Goal: Transaction & Acquisition: Purchase product/service

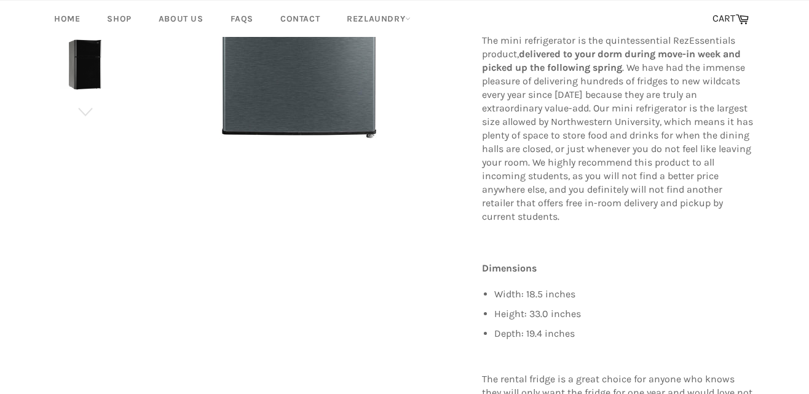
scroll to position [45, 0]
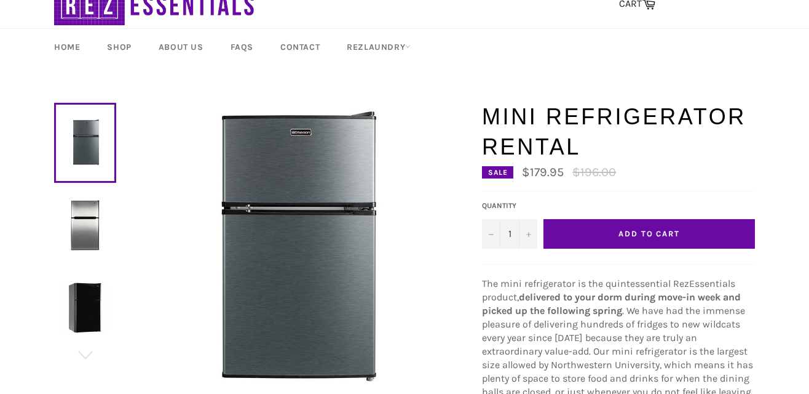
click at [90, 228] on img at bounding box center [85, 225] width 50 height 50
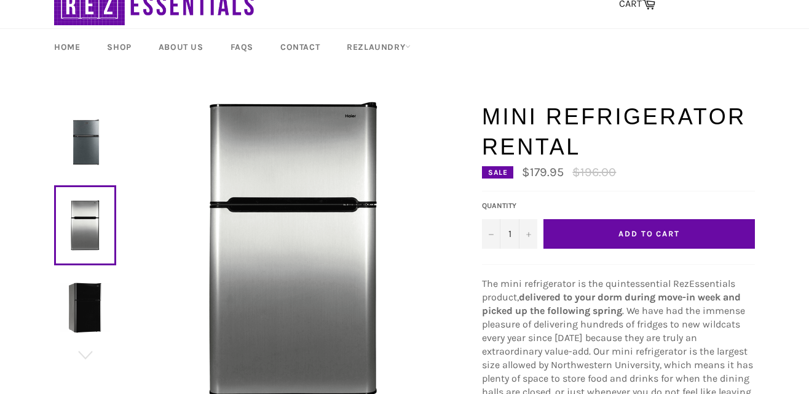
click at [77, 314] on img at bounding box center [85, 307] width 50 height 50
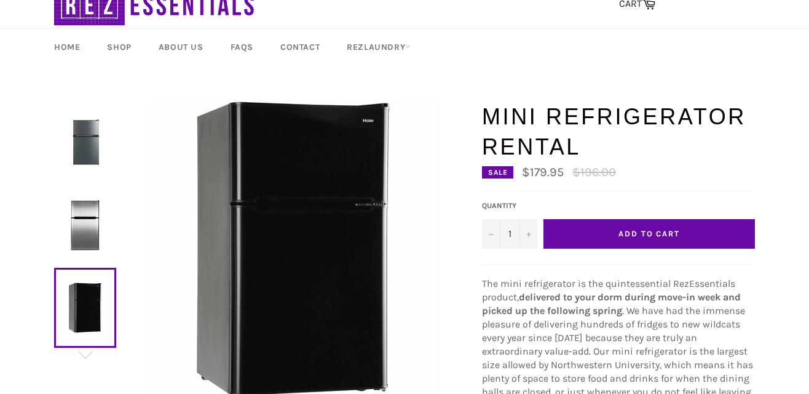
click at [82, 223] on img at bounding box center [85, 225] width 50 height 50
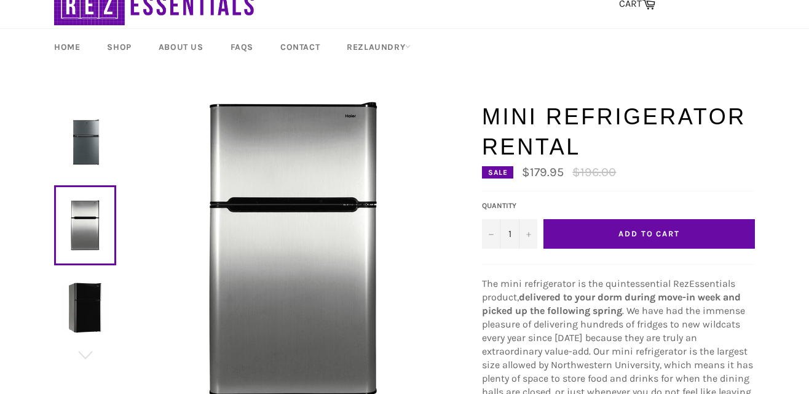
click at [70, 151] on img at bounding box center [85, 142] width 50 height 50
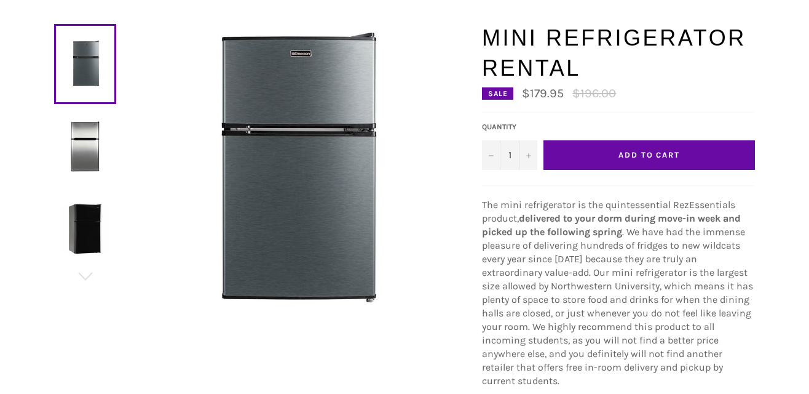
scroll to position [0, 0]
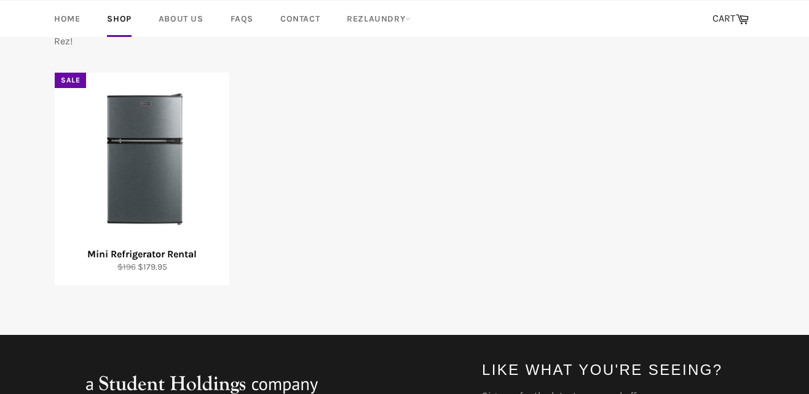
scroll to position [248, 0]
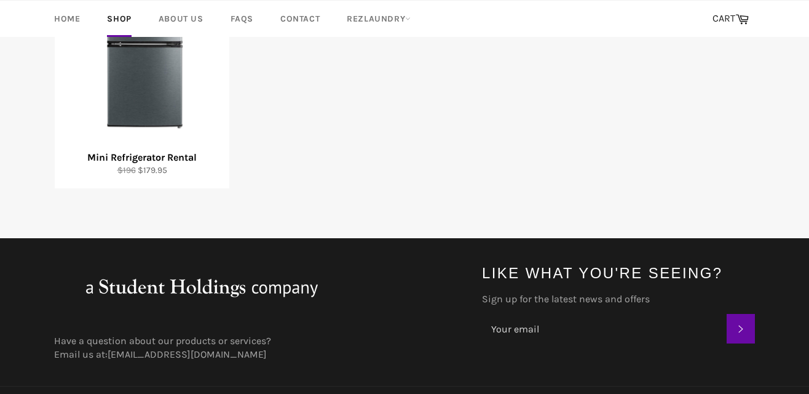
scroll to position [337, 0]
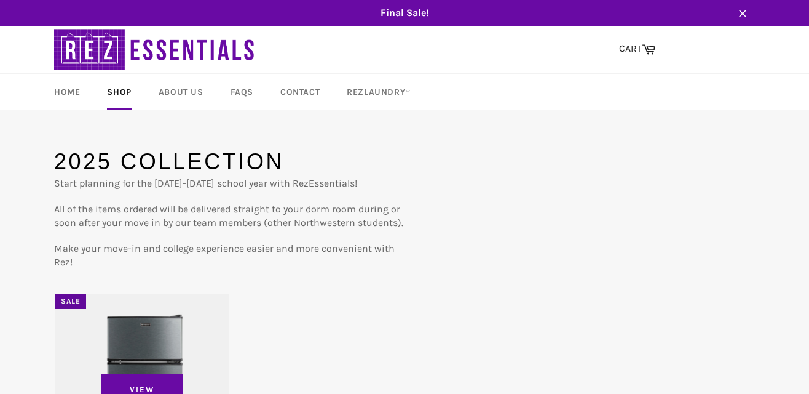
click at [146, 332] on div "View" at bounding box center [142, 399] width 175 height 212
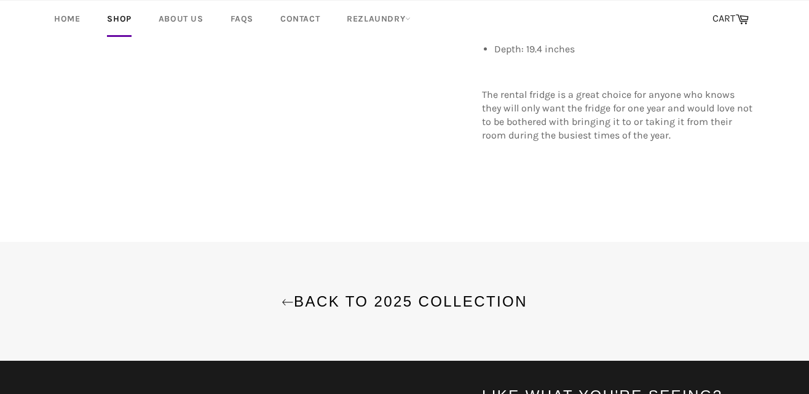
scroll to position [589, 0]
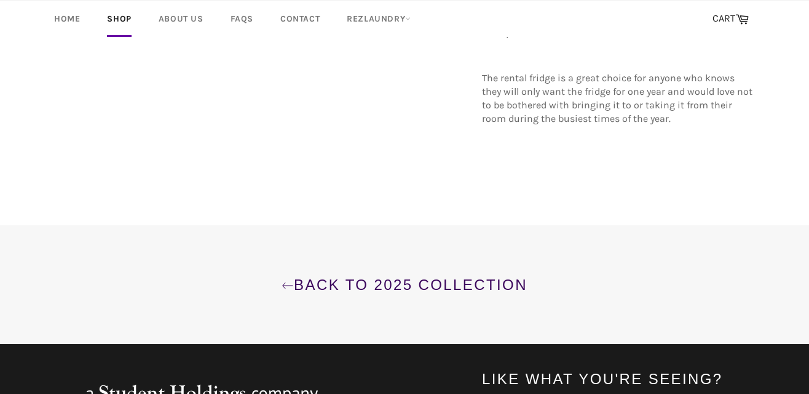
click at [448, 274] on link "Back to 2025 Collection" at bounding box center [404, 284] width 785 height 20
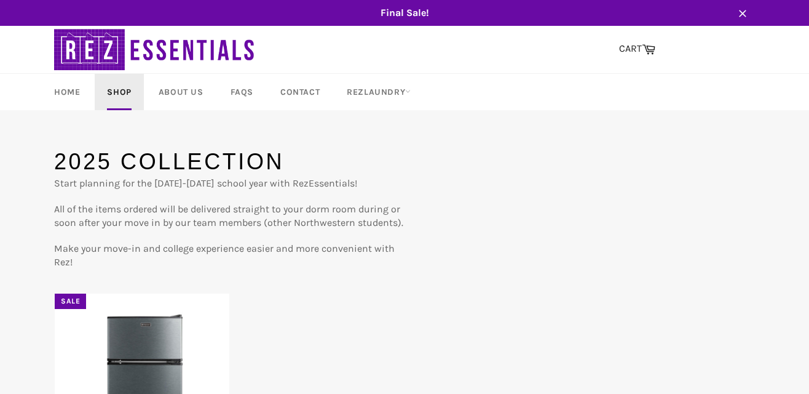
click at [124, 93] on link "Shop" at bounding box center [119, 92] width 49 height 36
click at [77, 90] on link "Home" at bounding box center [67, 92] width 50 height 36
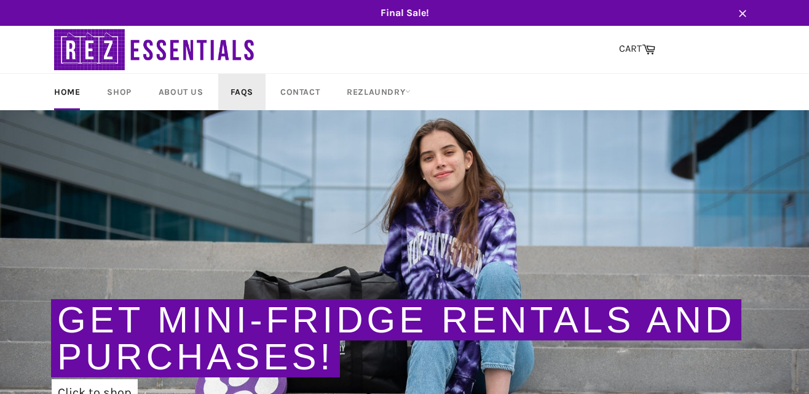
click at [248, 86] on link "FAQs" at bounding box center [241, 92] width 47 height 36
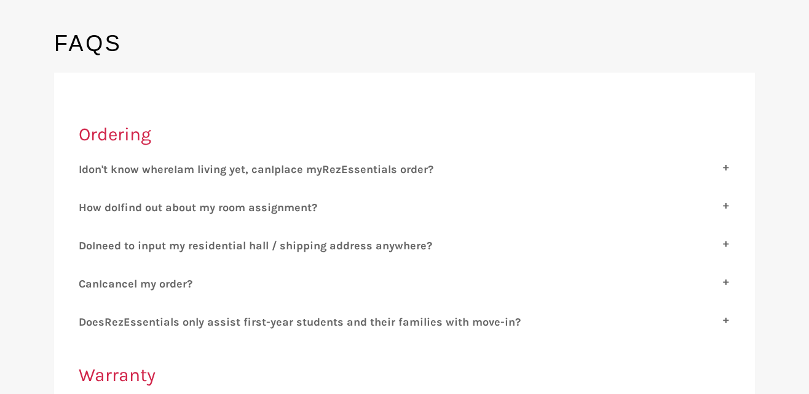
scroll to position [122, 0]
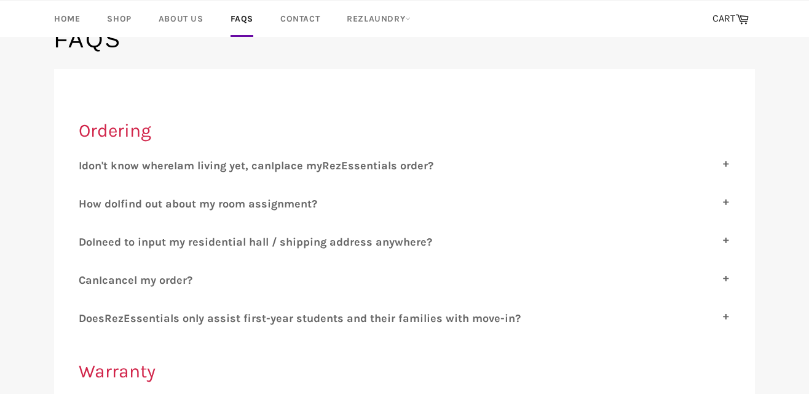
click at [179, 315] on span "ssentials only assist first-year students and their families with move-in?" at bounding box center [325, 318] width 391 height 14
click at [87, 315] on input "D oes R ez E ssentials only assist first-year students and their families with …" at bounding box center [83, 315] width 8 height 8
checkbox input "true"
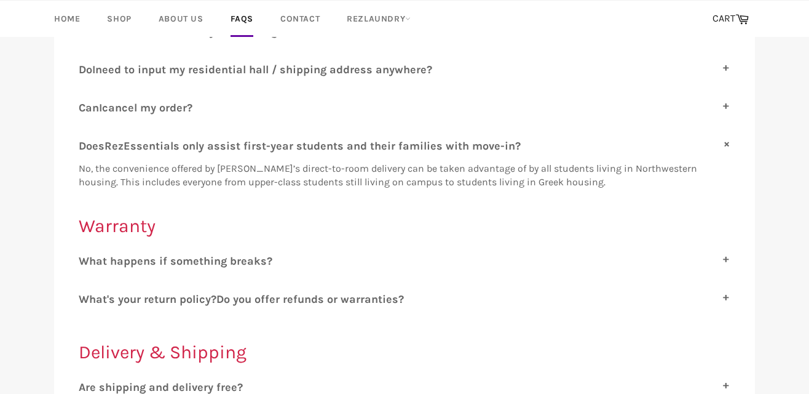
scroll to position [298, 0]
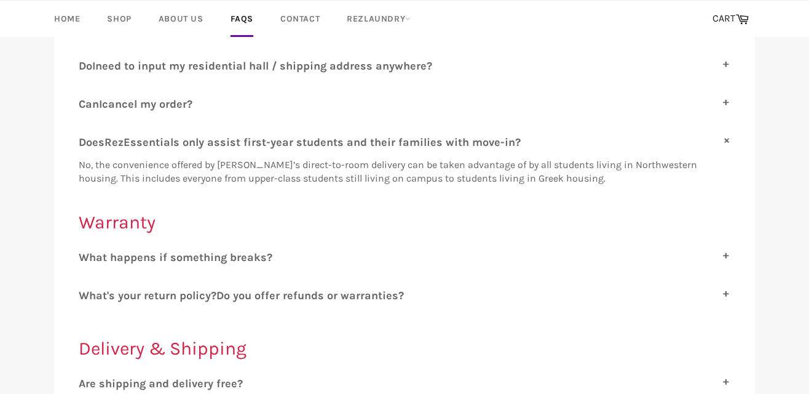
click at [218, 262] on div "W hat happens if something breaks? RezEssentials promises to replace any and al…" at bounding box center [405, 261] width 652 height 23
click at [221, 255] on span "hat happens if something breaks?" at bounding box center [180, 257] width 183 height 14
click at [87, 255] on input "W hat happens if something breaks?" at bounding box center [83, 254] width 8 height 8
checkbox input "true"
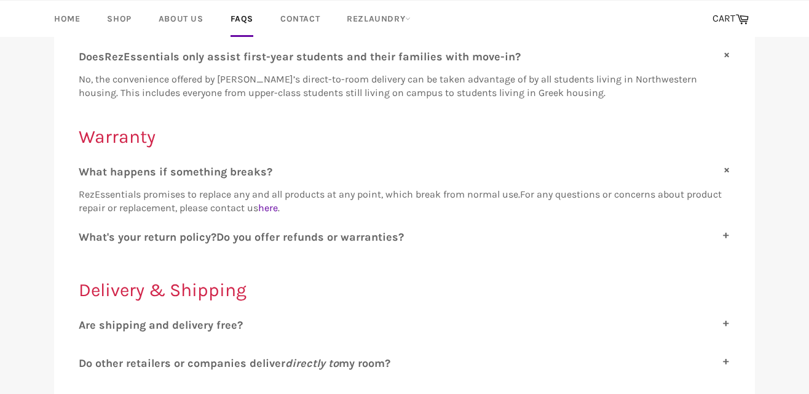
scroll to position [386, 0]
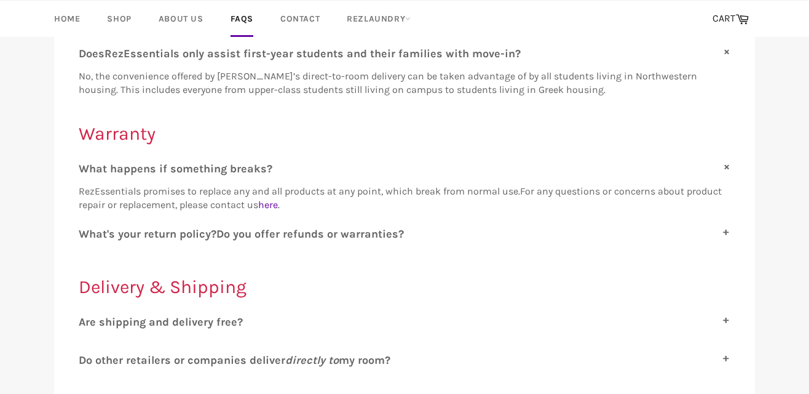
click at [249, 229] on span "o you offer refunds or warranties?" at bounding box center [314, 234] width 180 height 14
click at [87, 229] on input "W hat's your return policy? D o you offer refunds or warranties?" at bounding box center [83, 231] width 8 height 8
checkbox input "true"
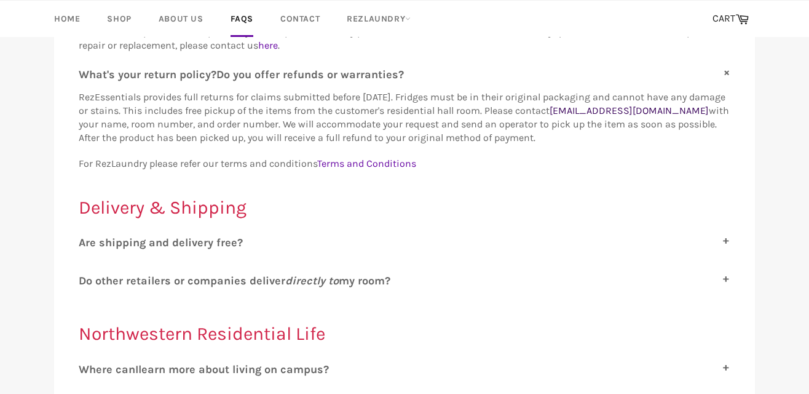
scroll to position [610, 0]
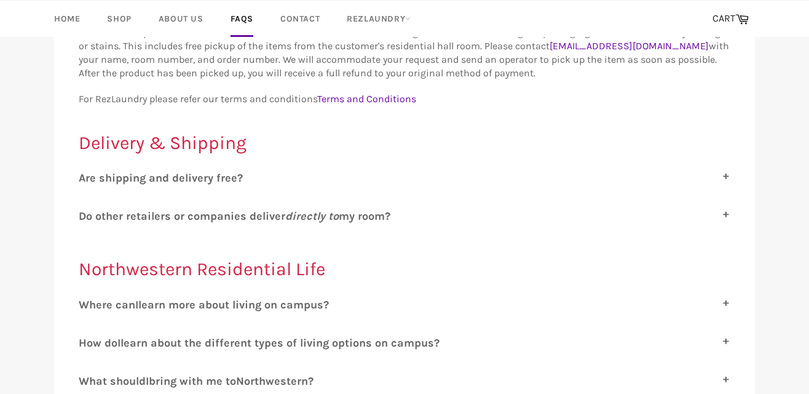
click at [213, 176] on span "re shipping and delivery free?" at bounding box center [163, 178] width 157 height 14
click at [87, 176] on input "A re shipping and delivery free?" at bounding box center [83, 175] width 8 height 8
checkbox input "true"
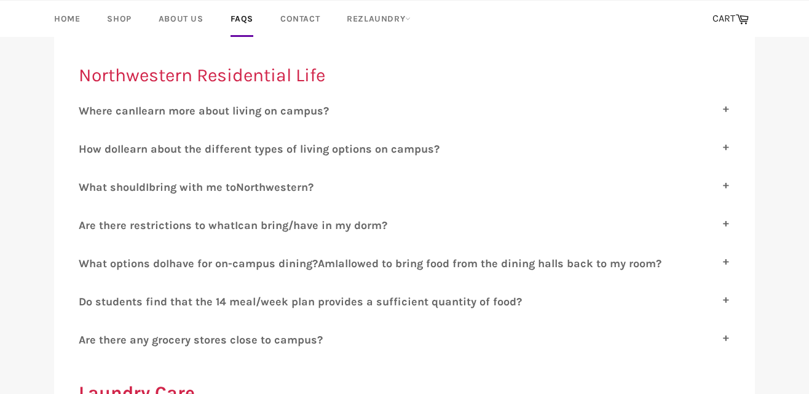
scroll to position [847, 0]
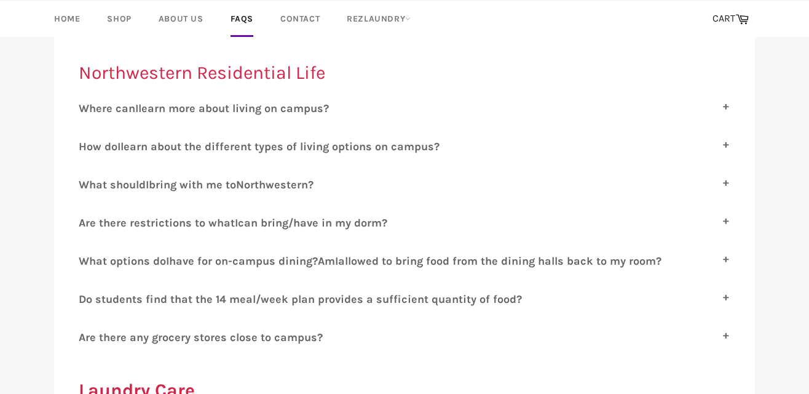
click at [259, 103] on span "learn more about living on campus?" at bounding box center [233, 108] width 191 height 14
click at [87, 103] on input "W here can I learn more about living on campus?" at bounding box center [83, 105] width 8 height 8
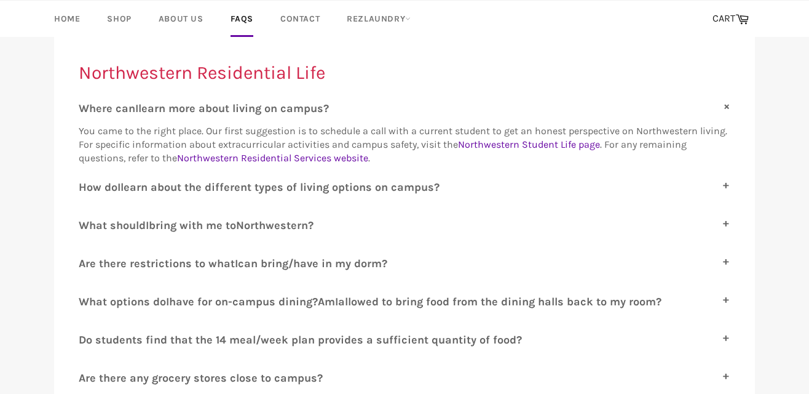
click at [259, 103] on span "learn more about living on campus?" at bounding box center [233, 108] width 191 height 14
click at [87, 103] on input "W here can I learn more about living on campus?" at bounding box center [83, 105] width 8 height 8
checkbox input "false"
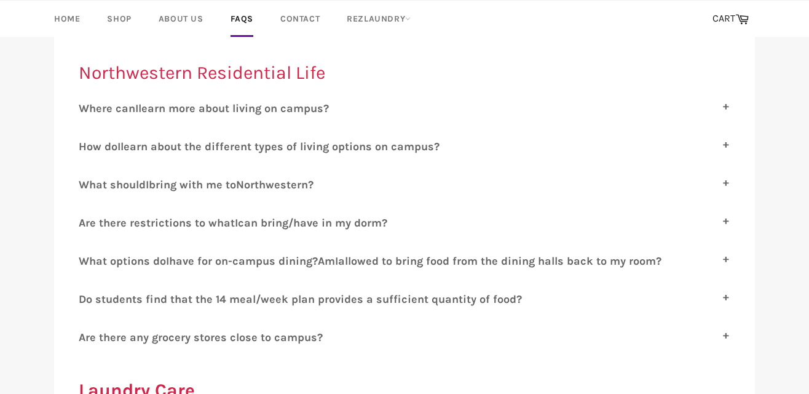
click at [234, 216] on span "re there restrictions to what" at bounding box center [159, 223] width 149 height 14
click at [87, 216] on input "A re there restrictions to what I can bring/have in my dorm?" at bounding box center [83, 220] width 8 height 8
checkbox input "true"
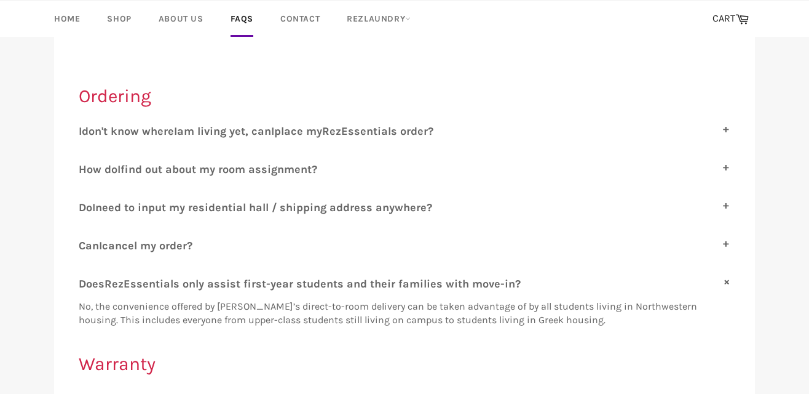
scroll to position [0, 0]
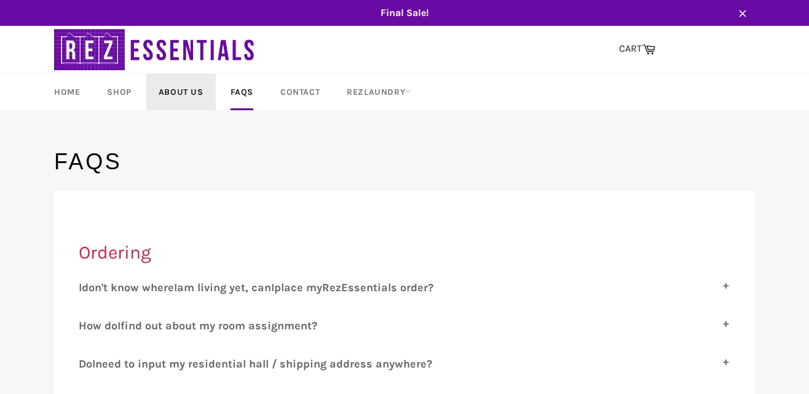
click at [189, 93] on link "About Us" at bounding box center [180, 92] width 69 height 36
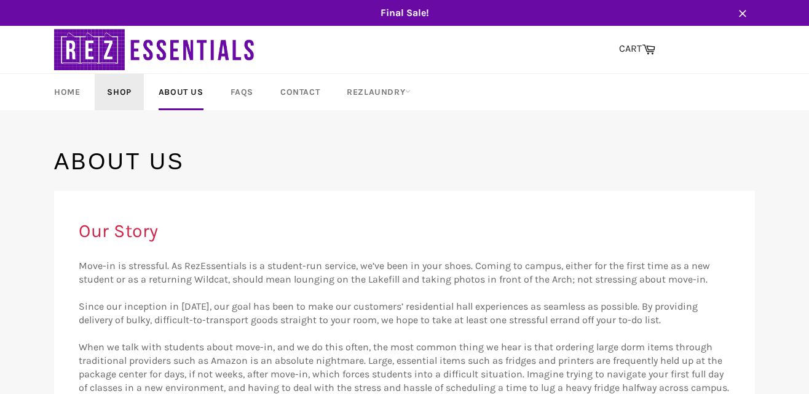
click at [130, 84] on link "Shop" at bounding box center [119, 92] width 49 height 36
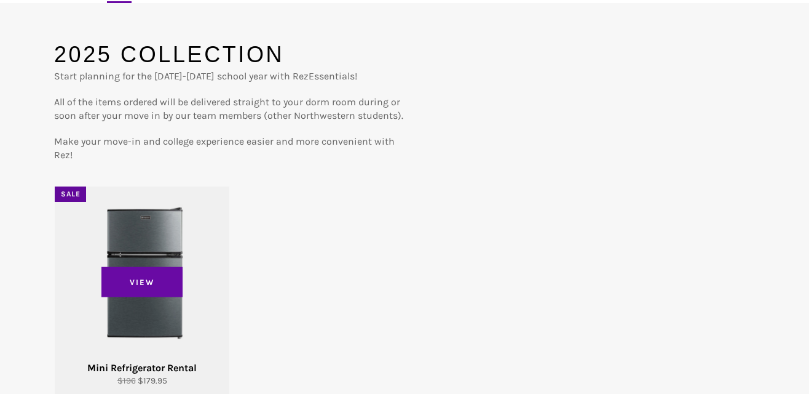
scroll to position [116, 0]
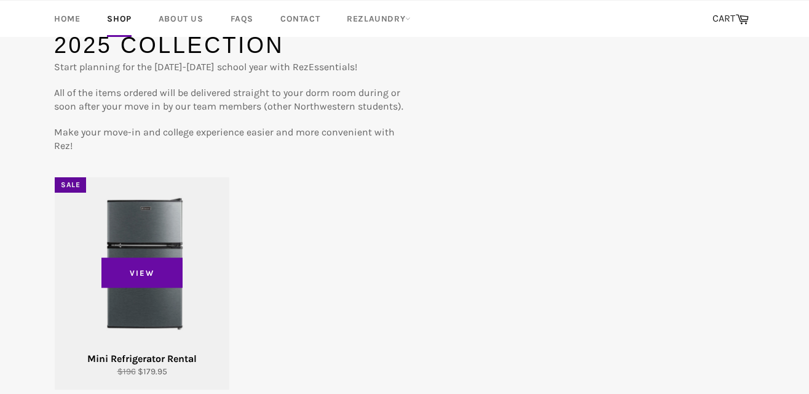
click at [131, 250] on div "View" at bounding box center [142, 283] width 175 height 212
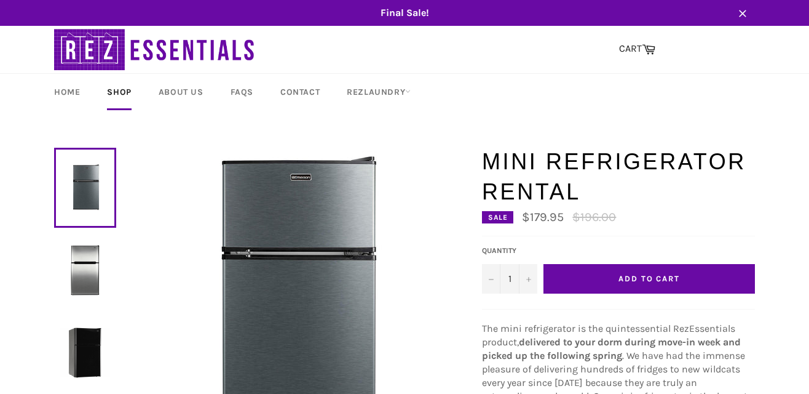
click at [645, 282] on span "Add to Cart" at bounding box center [649, 278] width 61 height 9
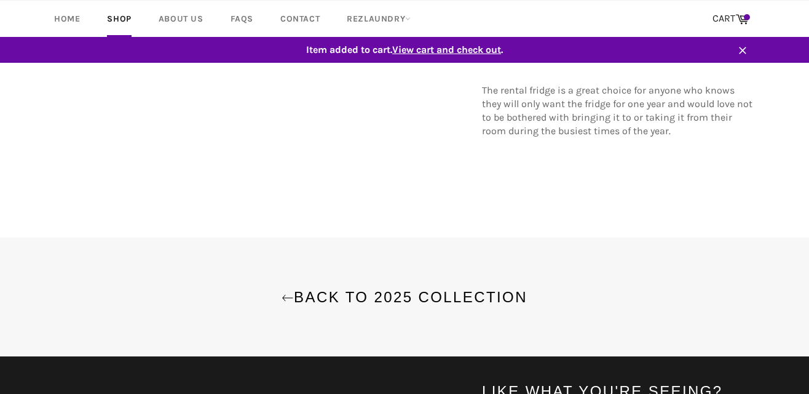
scroll to position [640, 0]
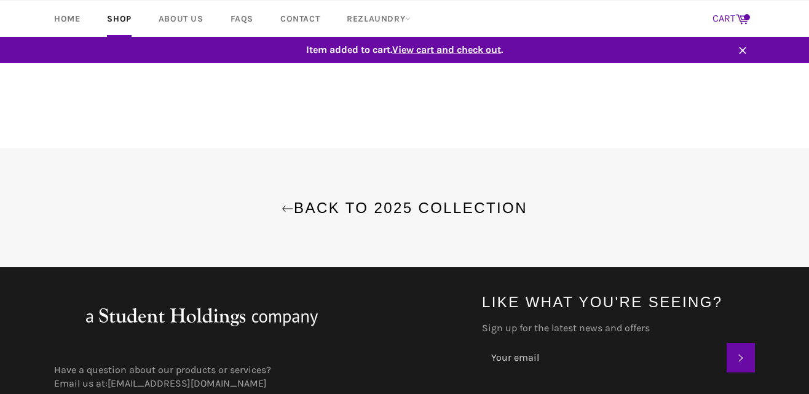
click at [740, 15] on icon at bounding box center [743, 19] width 14 height 14
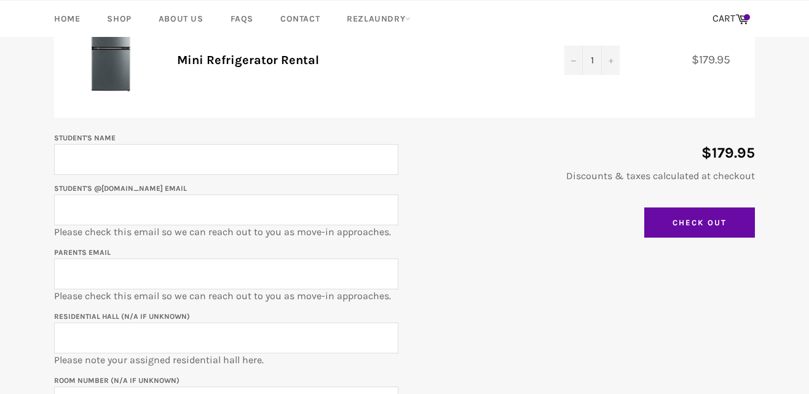
scroll to position [216, 0]
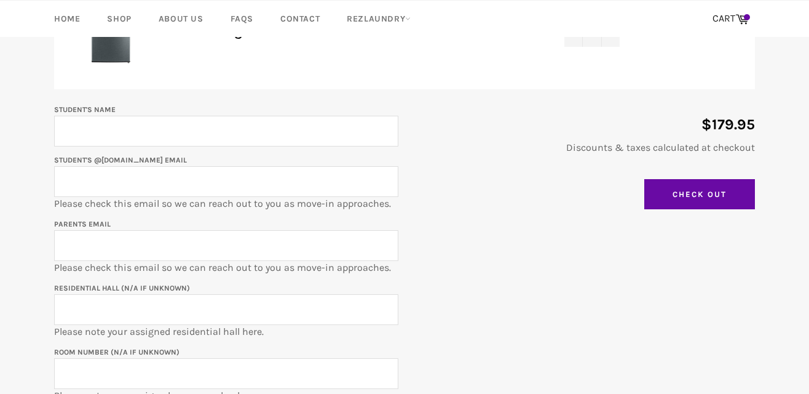
click at [184, 133] on input "Student's Name" at bounding box center [226, 131] width 344 height 31
type input "[PERSON_NAME]"
type input "[EMAIL_ADDRESS][DOMAIN_NAME]"
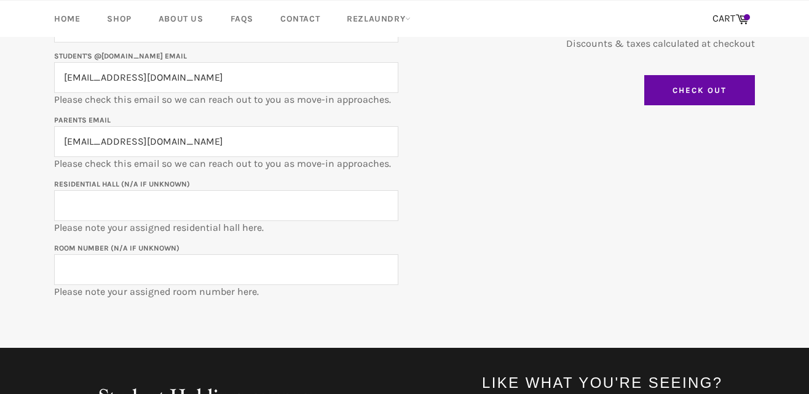
scroll to position [310, 0]
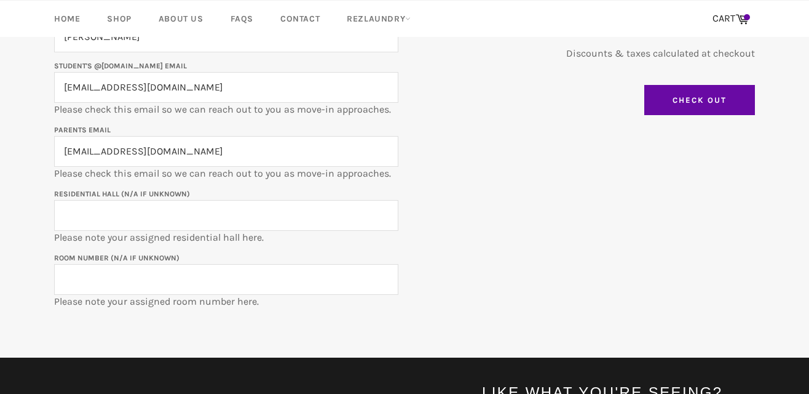
click at [202, 223] on input "Residential Hall (N/A if unknown)" at bounding box center [226, 215] width 344 height 31
type input "1839 [PERSON_NAME]"
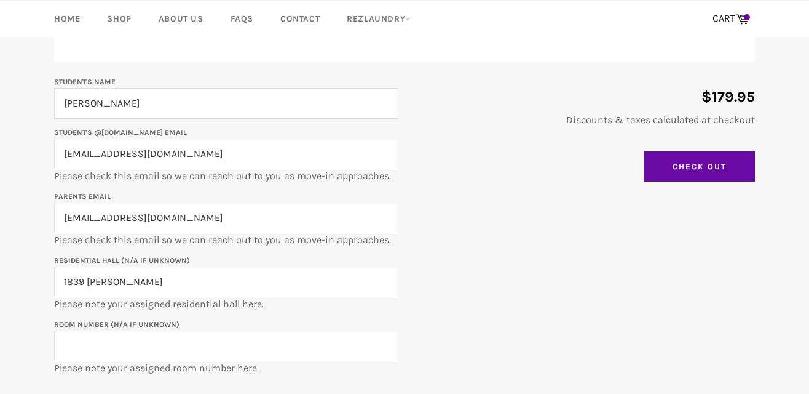
scroll to position [196, 0]
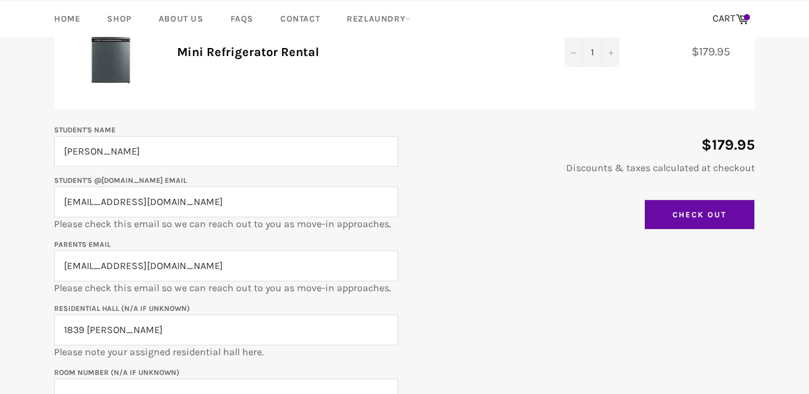
click at [695, 219] on input "Check Out" at bounding box center [699, 214] width 111 height 31
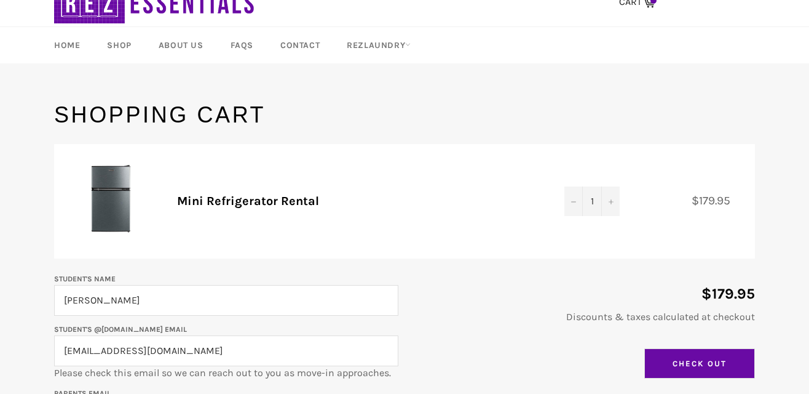
scroll to position [0, 0]
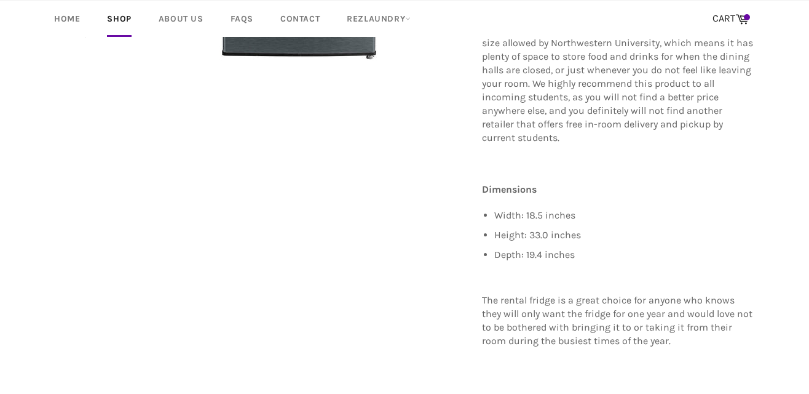
scroll to position [372, 0]
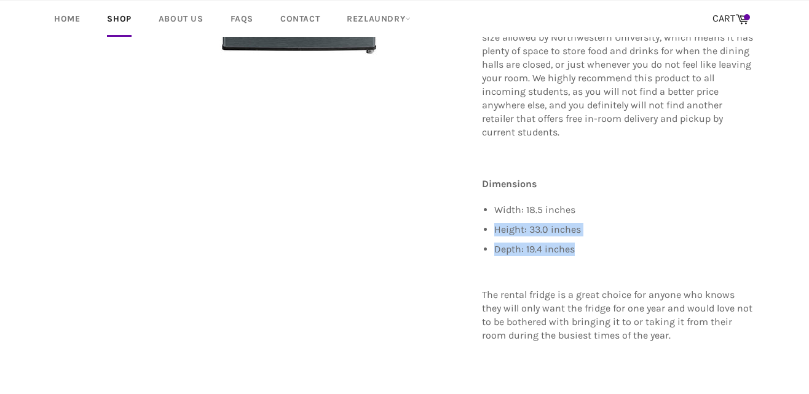
drag, startPoint x: 581, startPoint y: 239, endPoint x: 504, endPoint y: 206, distance: 82.9
click at [504, 206] on ul "Width: 18.5 inches Height: 33.0 inches Depth: 19.4 inches" at bounding box center [624, 229] width 261 height 53
click at [458, 194] on div "Mini Refrigerator Rental Sale $179.95 Regular price $196.00 1 − +" at bounding box center [398, 83] width 713 height 618
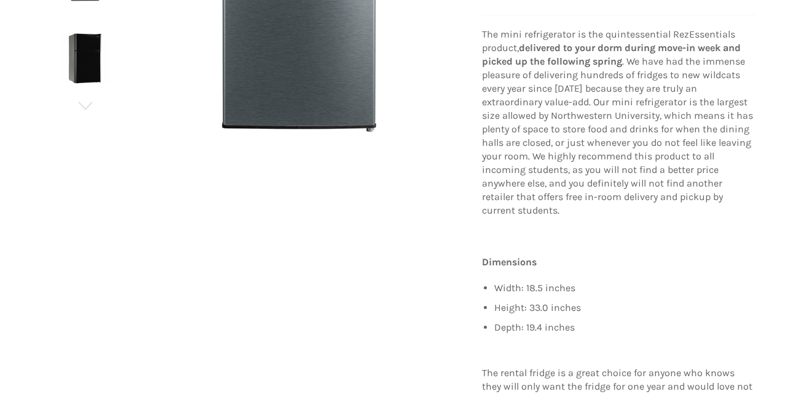
scroll to position [334, 0]
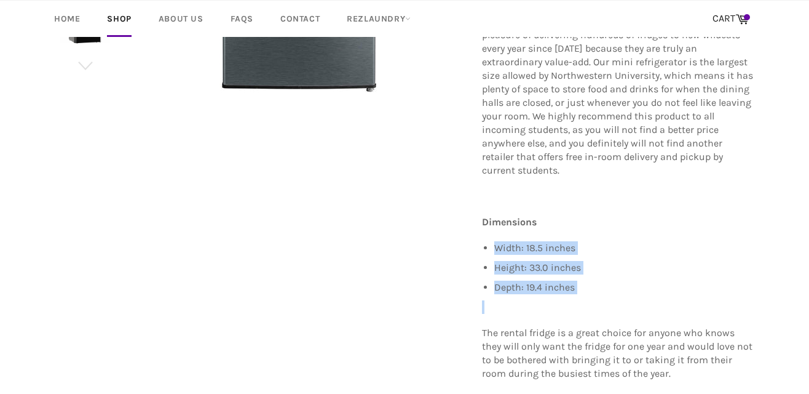
drag, startPoint x: 596, startPoint y: 289, endPoint x: 482, endPoint y: 232, distance: 127.3
click at [482, 232] on div "The mini refrigerator is the quintessential RezEssentials product, delivered to…" at bounding box center [618, 203] width 273 height 430
copy div "Width: 18.5 inches Height: 33.0 inches Depth: 19.4 inches"
